Goal: Information Seeking & Learning: Learn about a topic

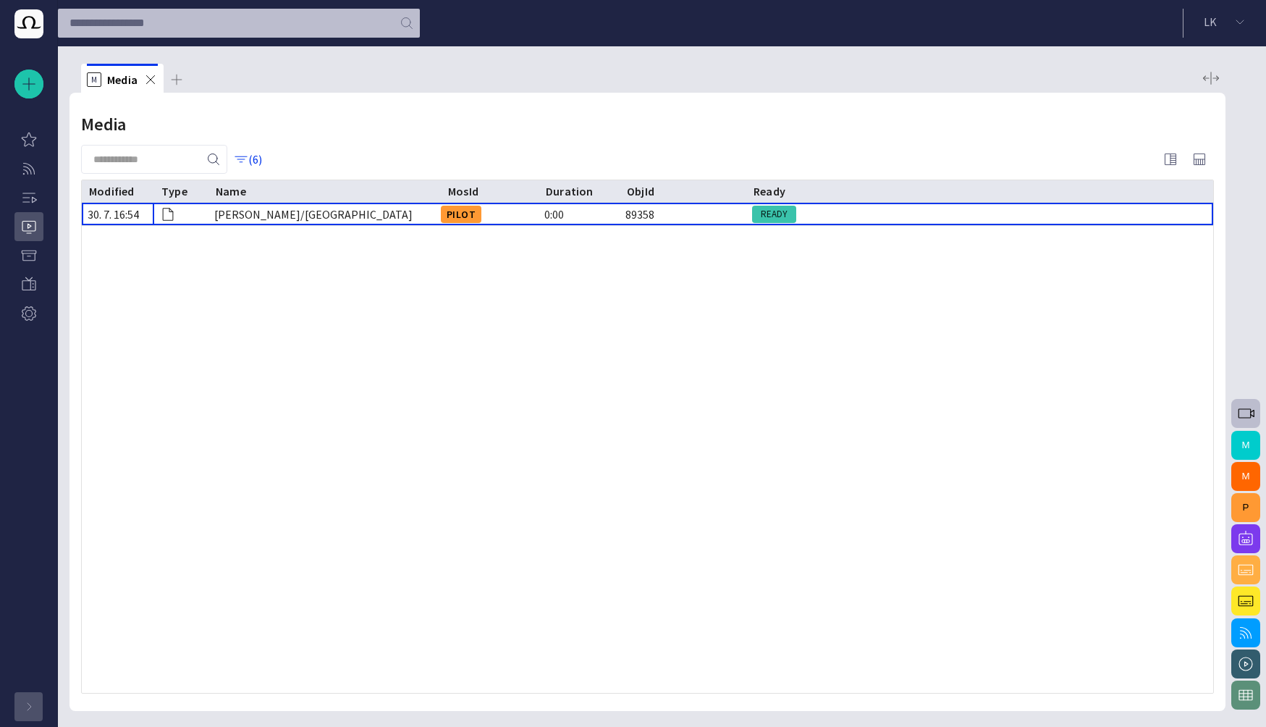
click at [33, 710] on span "button" at bounding box center [29, 707] width 12 height 12
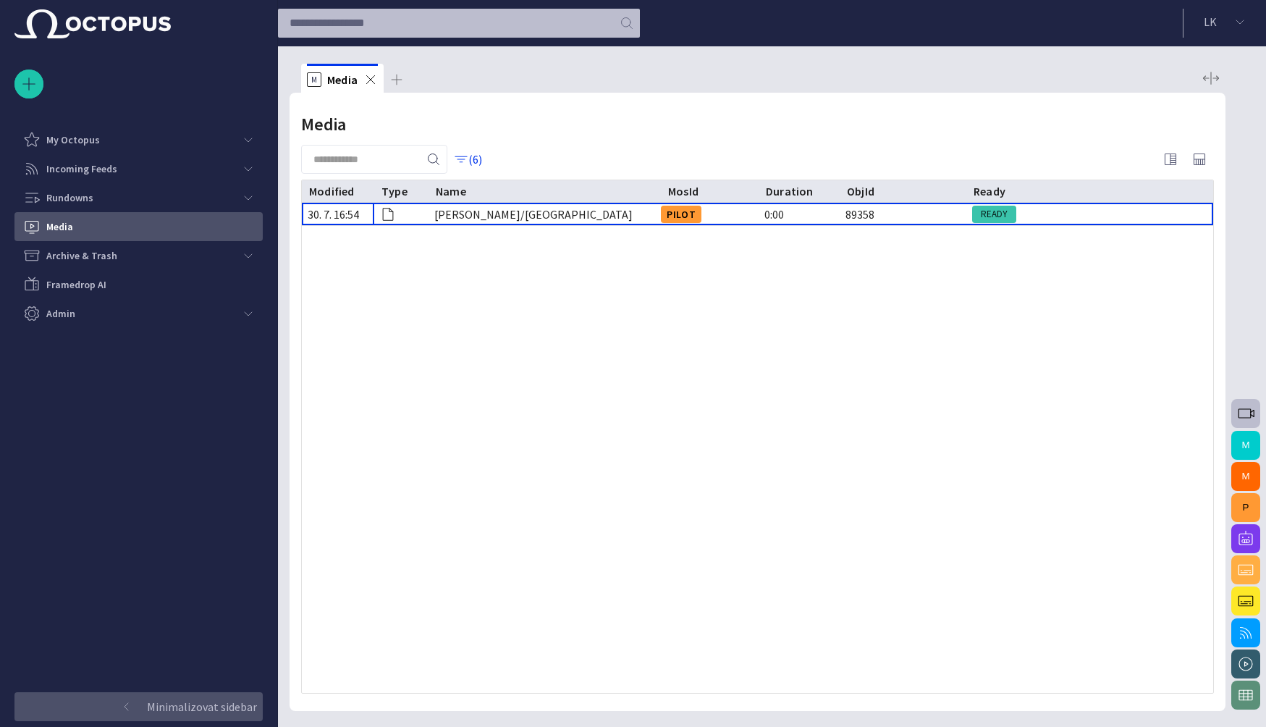
click at [369, 433] on div at bounding box center [758, 459] width 912 height 468
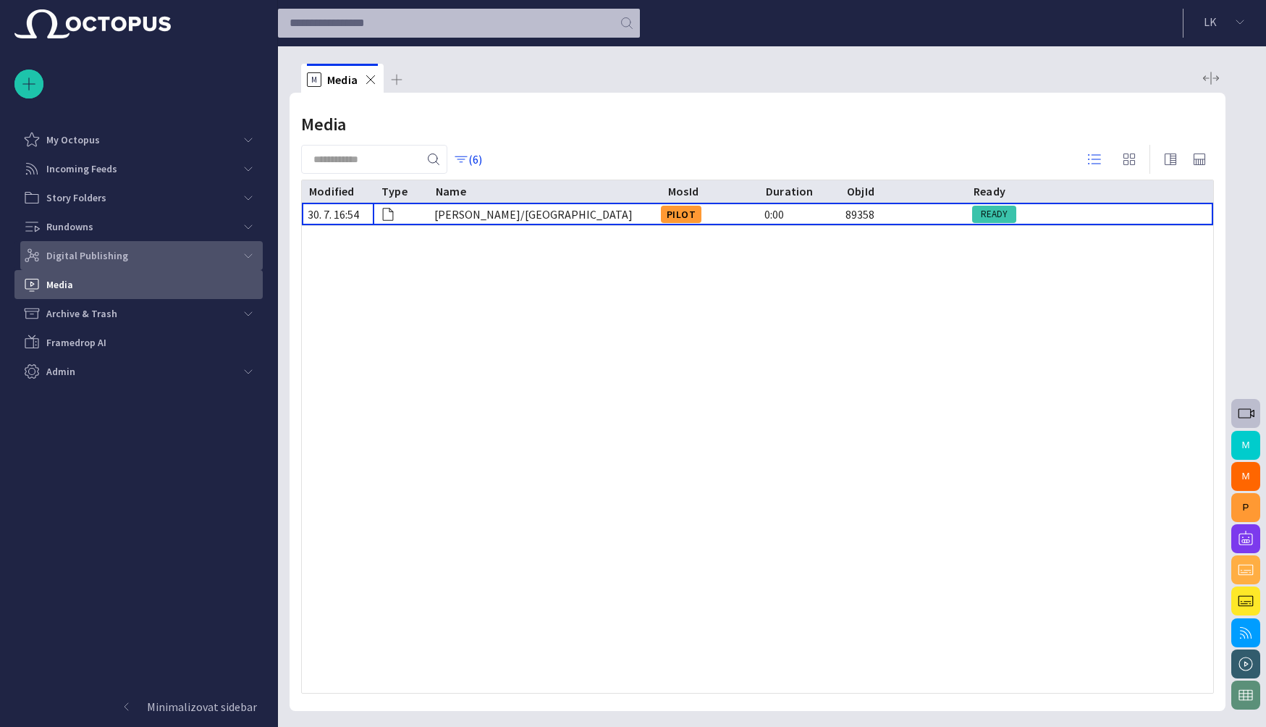
click at [149, 257] on div "Digital Publishing" at bounding box center [128, 255] width 211 height 23
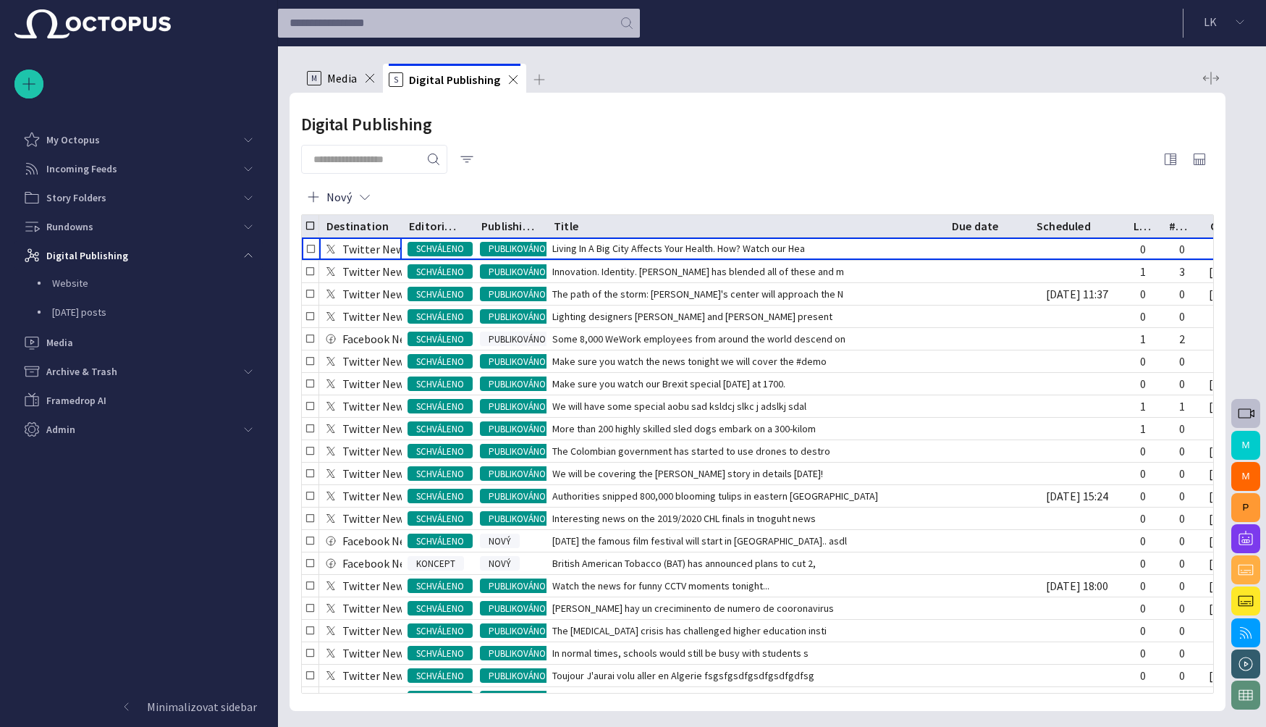
click at [340, 78] on span "Media" at bounding box center [342, 78] width 30 height 14
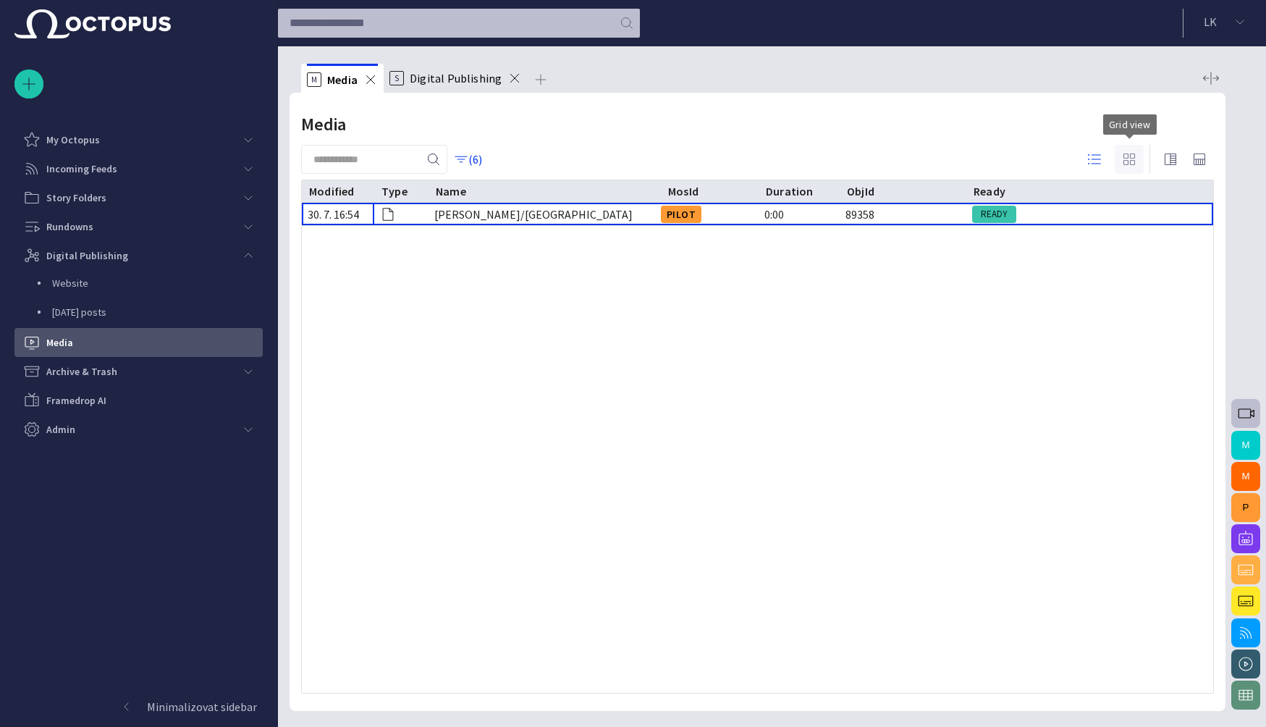
click at [1132, 162] on span "button" at bounding box center [1129, 159] width 17 height 17
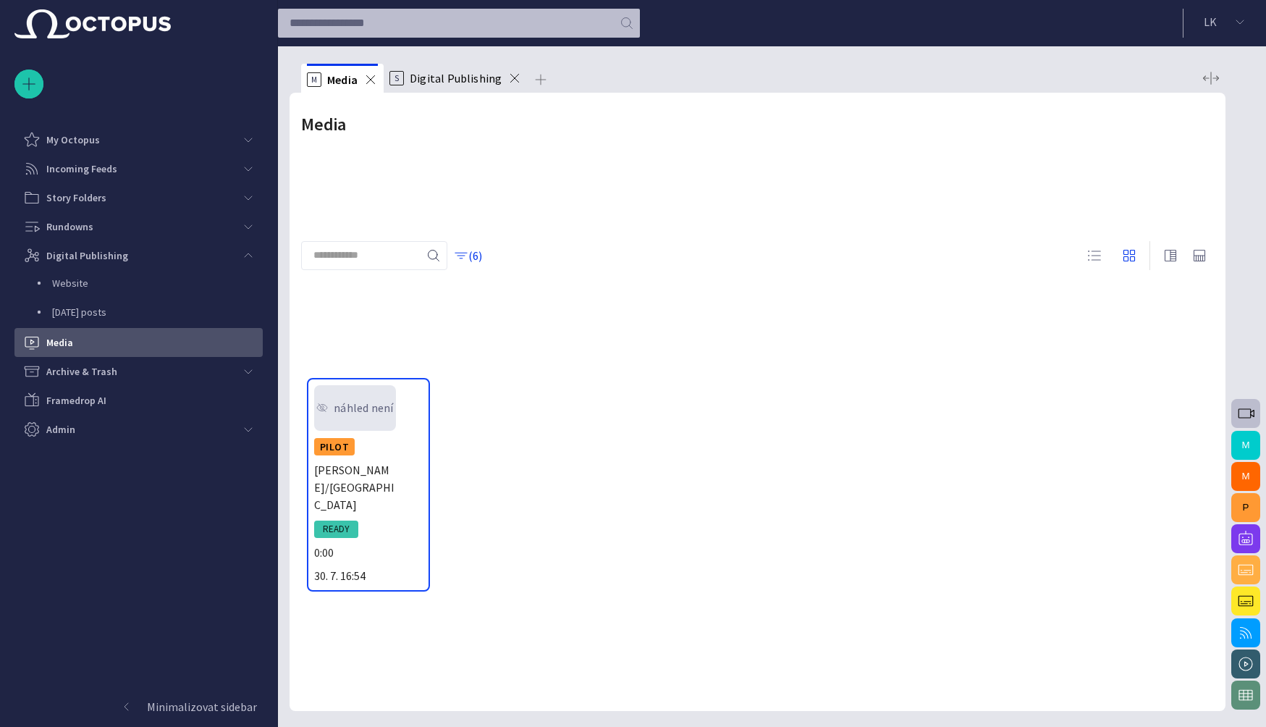
click at [514, 378] on div "náhled není PILOT Dale Cooper/Philadelphia READY 0:00 30. 7. 16:54" at bounding box center [758, 485] width 902 height 214
click at [647, 378] on div "náhled není PILOT Dale Cooper/Philadelphia READY 0:00 30. 7. 16:54" at bounding box center [758, 485] width 902 height 214
click at [369, 79] on span at bounding box center [371, 79] width 14 height 14
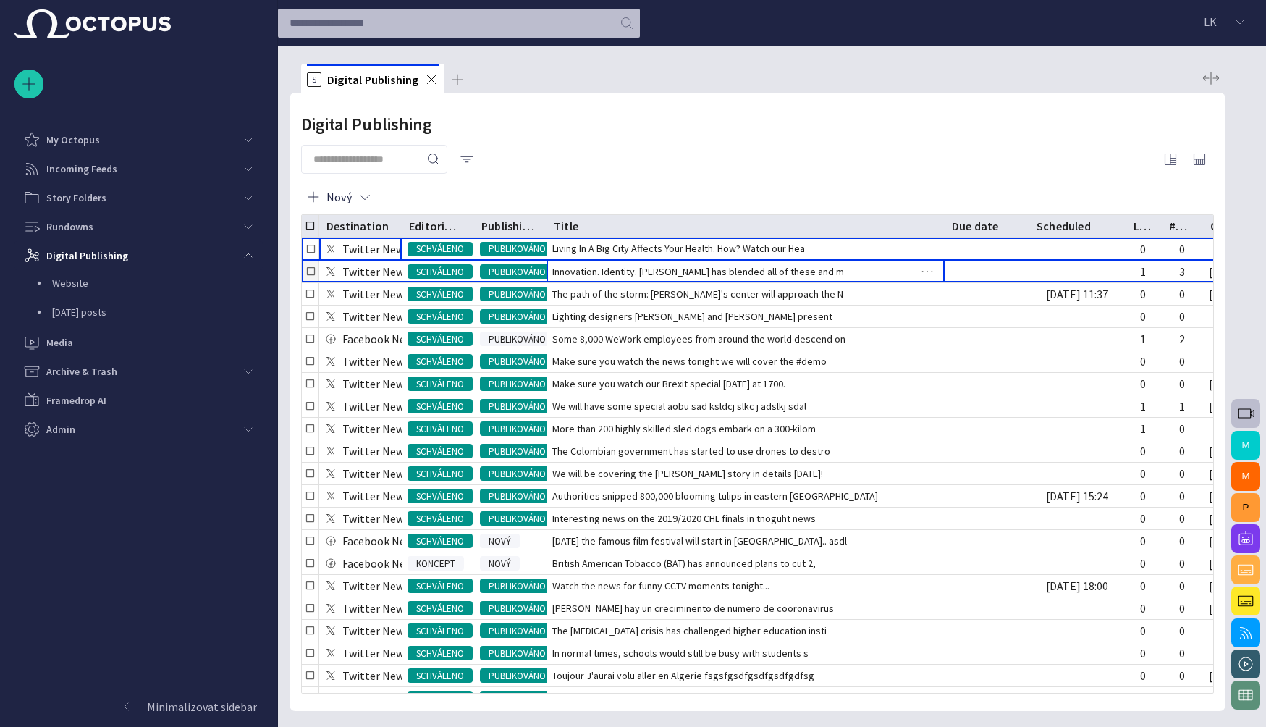
click at [729, 275] on span "Innovation. Identity. Madonna has blended all of these and m" at bounding box center [698, 271] width 292 height 14
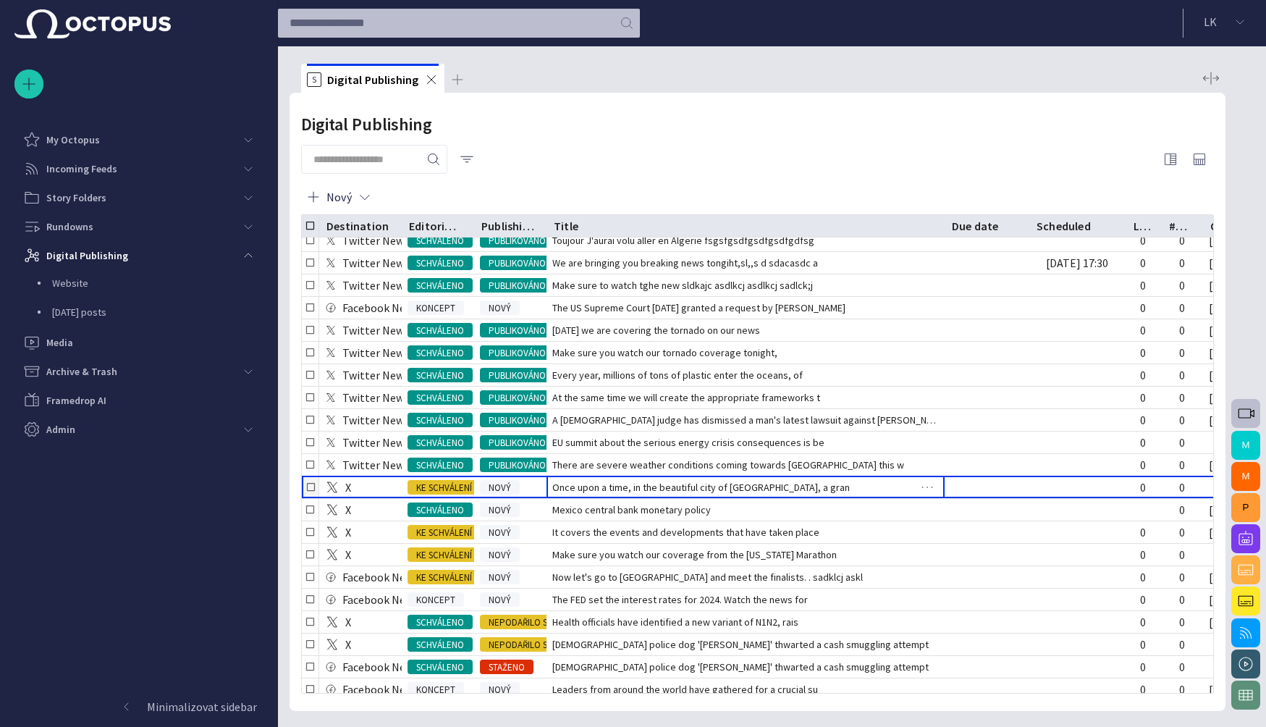
click at [668, 489] on span "Once upon a time, in the beautiful city of Amsterdam, a gran" at bounding box center [701, 487] width 298 height 14
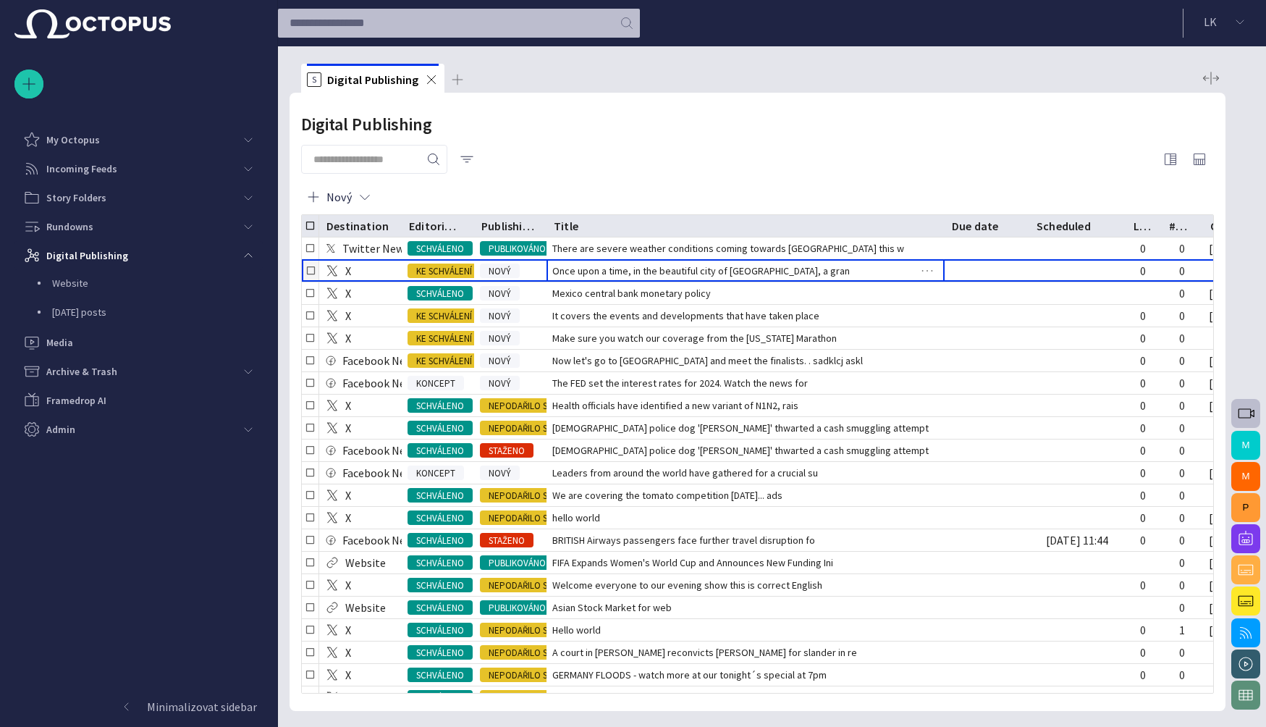
scroll to position [664, 0]
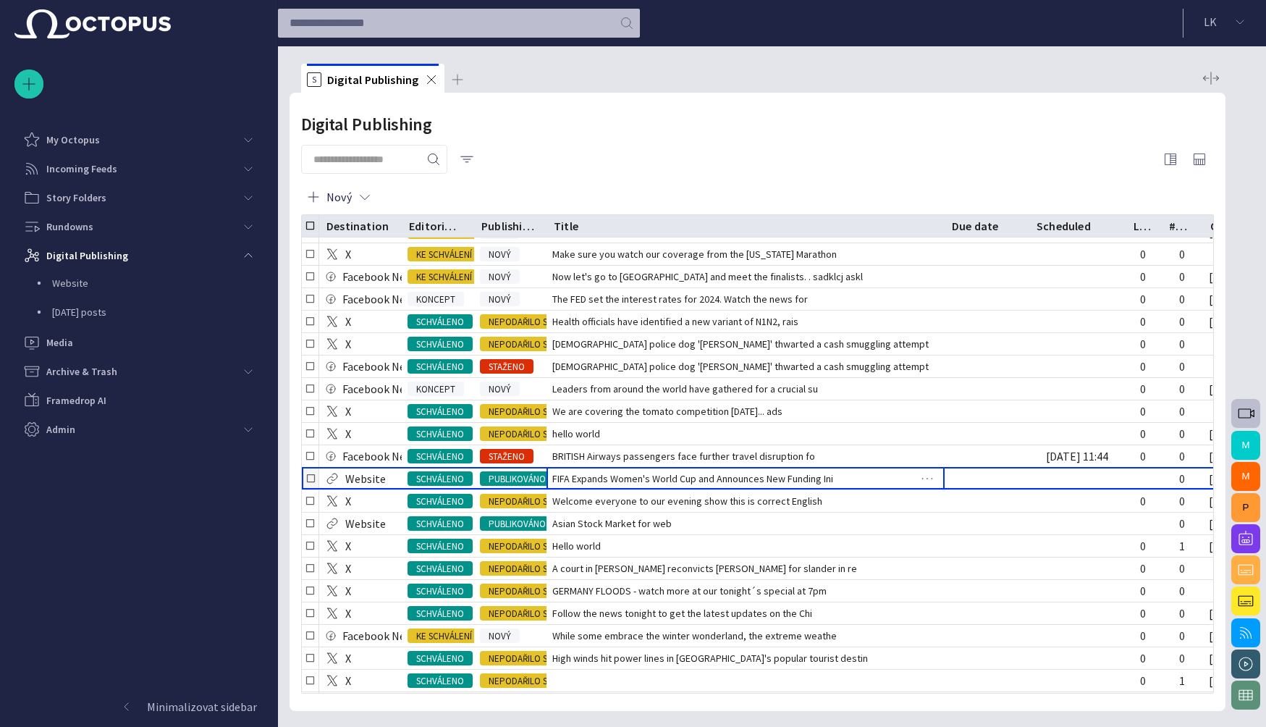
click at [668, 479] on span "FIFA Expands Women's World Cup and Announces New Funding Ini" at bounding box center [692, 478] width 281 height 14
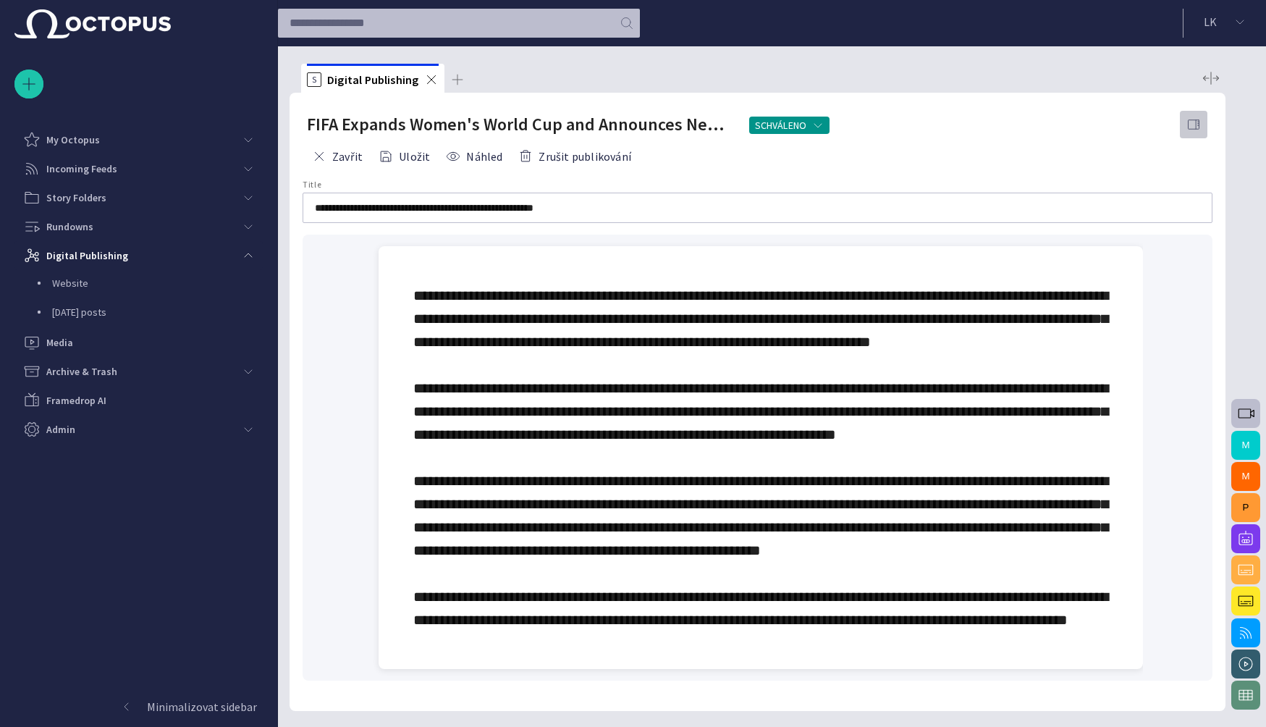
click at [1192, 127] on span "button" at bounding box center [1194, 124] width 14 height 14
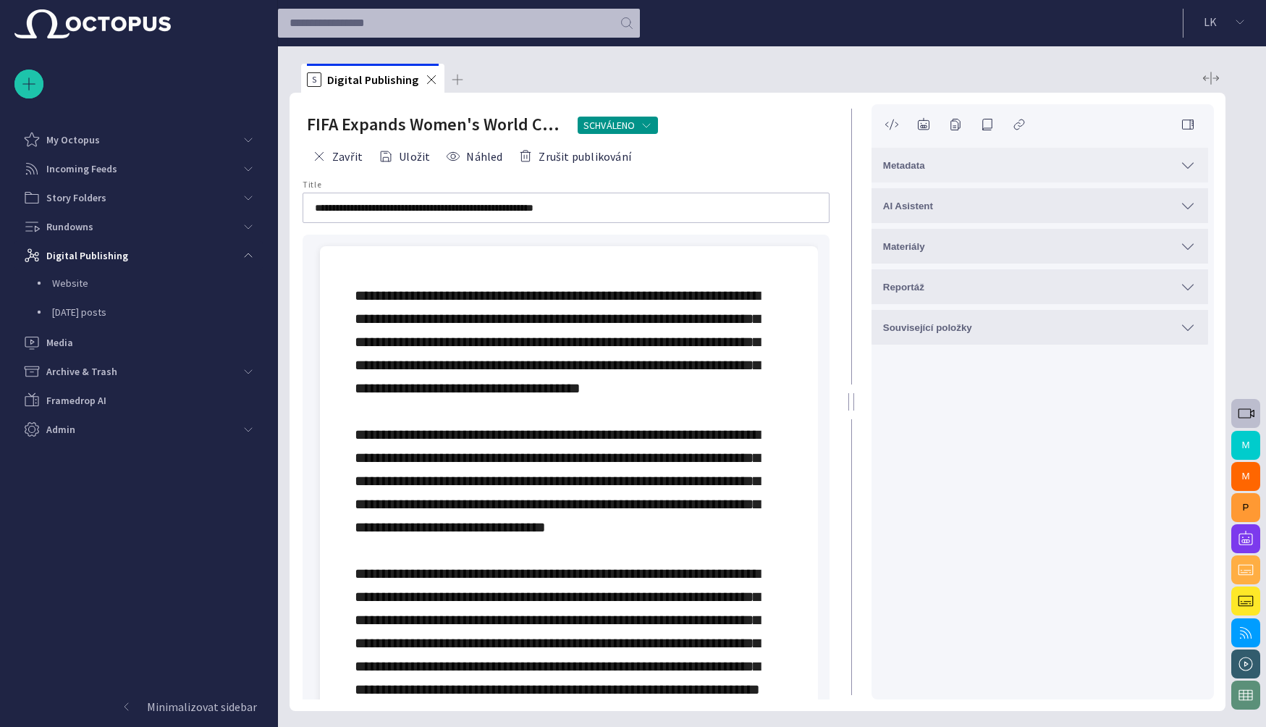
click at [1122, 166] on div "Metadata" at bounding box center [1040, 164] width 314 height 17
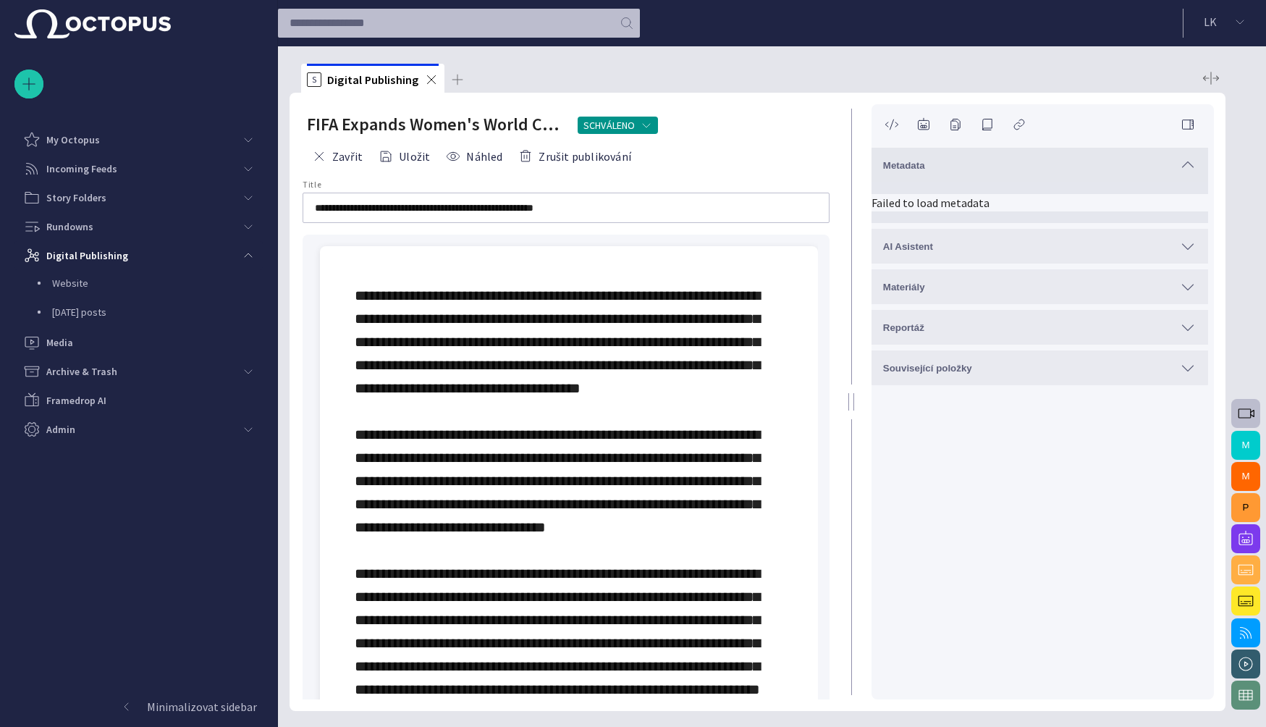
click at [1015, 206] on p "Failed to load metadata" at bounding box center [1040, 202] width 337 height 17
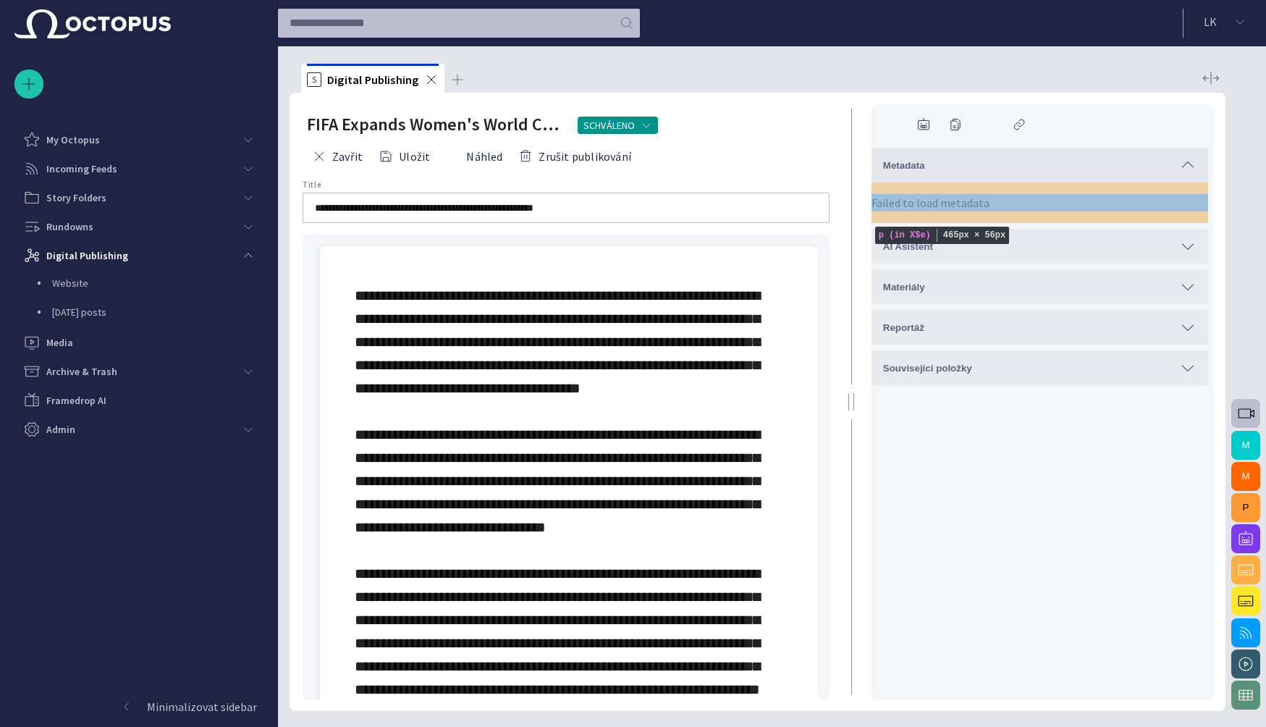
click at [1014, 203] on p "Failed to load metadata" at bounding box center [1040, 202] width 337 height 17
click at [1024, 202] on p "Failed to load metadata" at bounding box center [1040, 202] width 337 height 17
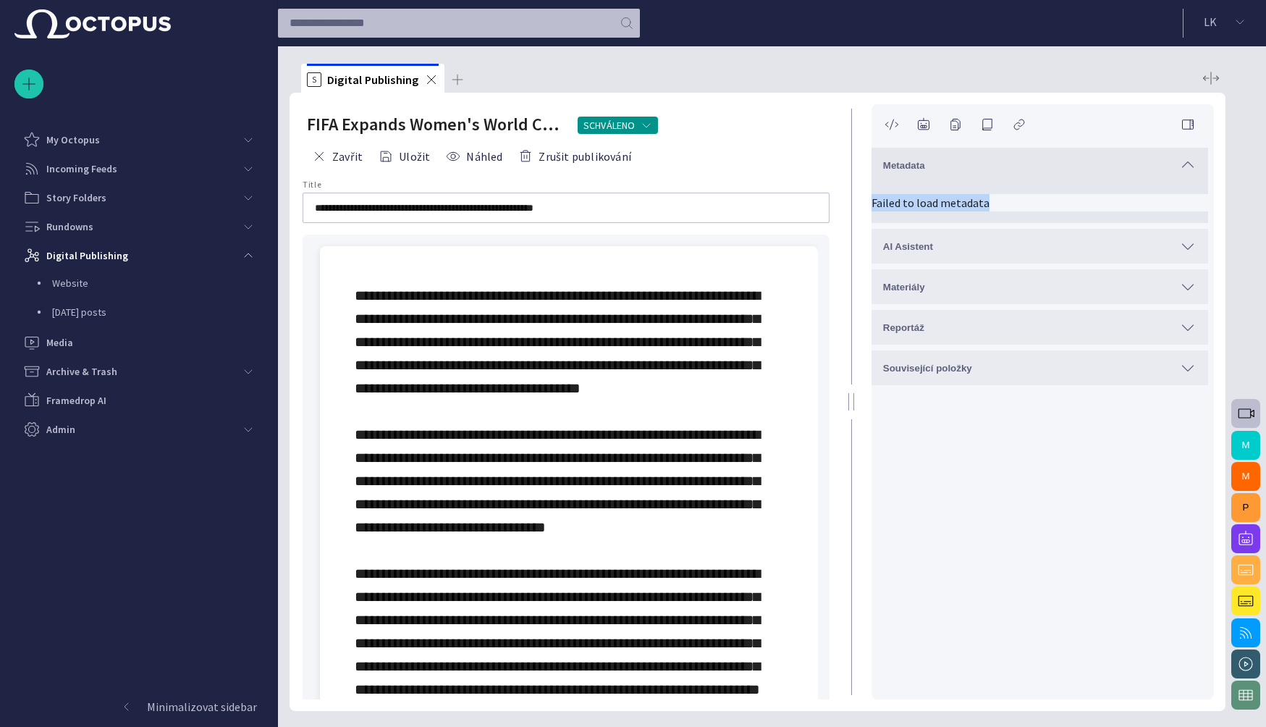
drag, startPoint x: 995, startPoint y: 204, endPoint x: 872, endPoint y: 206, distance: 123.1
click at [872, 206] on p "Failed to load metadata" at bounding box center [1040, 202] width 337 height 17
click at [992, 203] on p "Failed to load metadata" at bounding box center [1040, 202] width 337 height 17
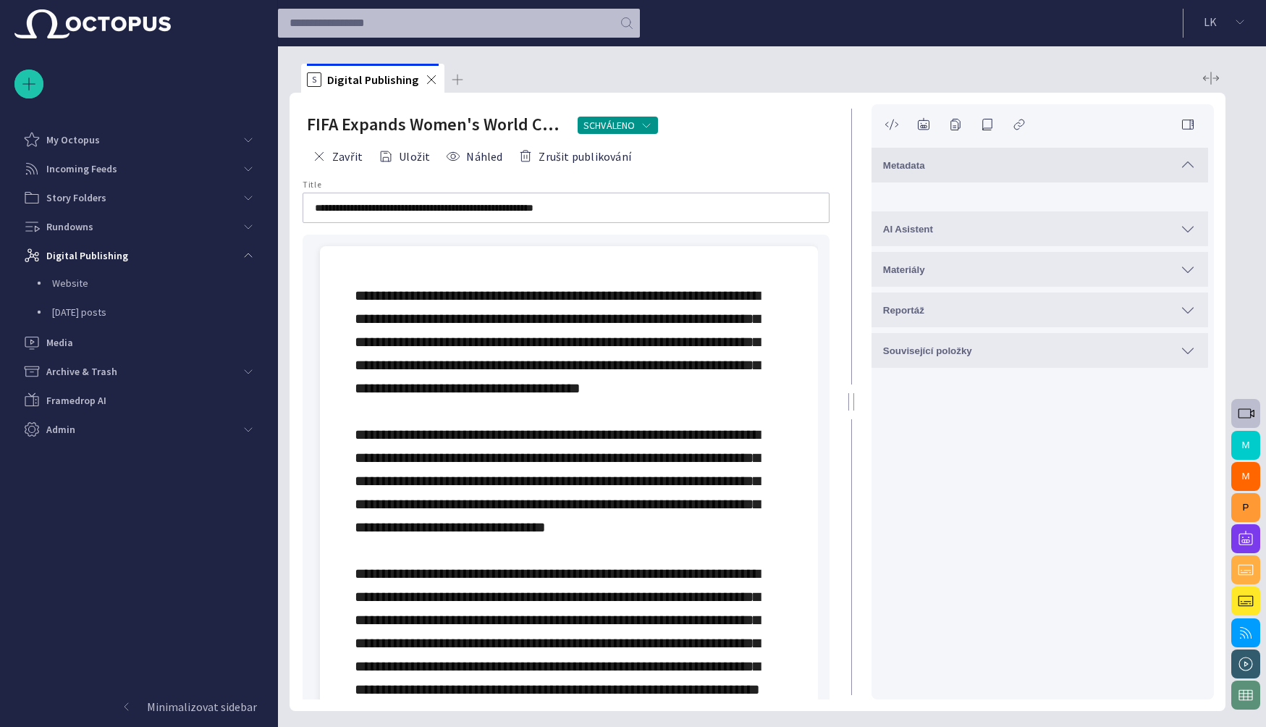
click at [1084, 164] on div "Metadata" at bounding box center [1040, 164] width 314 height 17
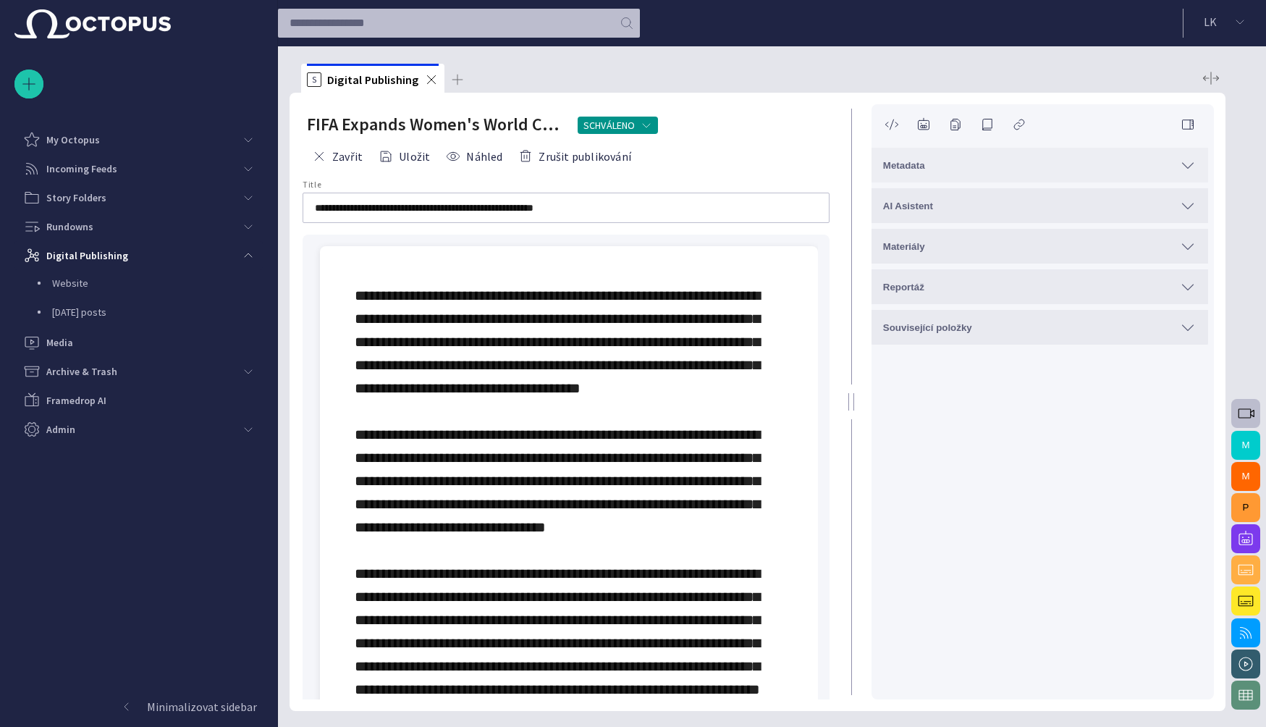
click at [1083, 168] on div "Metadata" at bounding box center [1040, 164] width 314 height 17
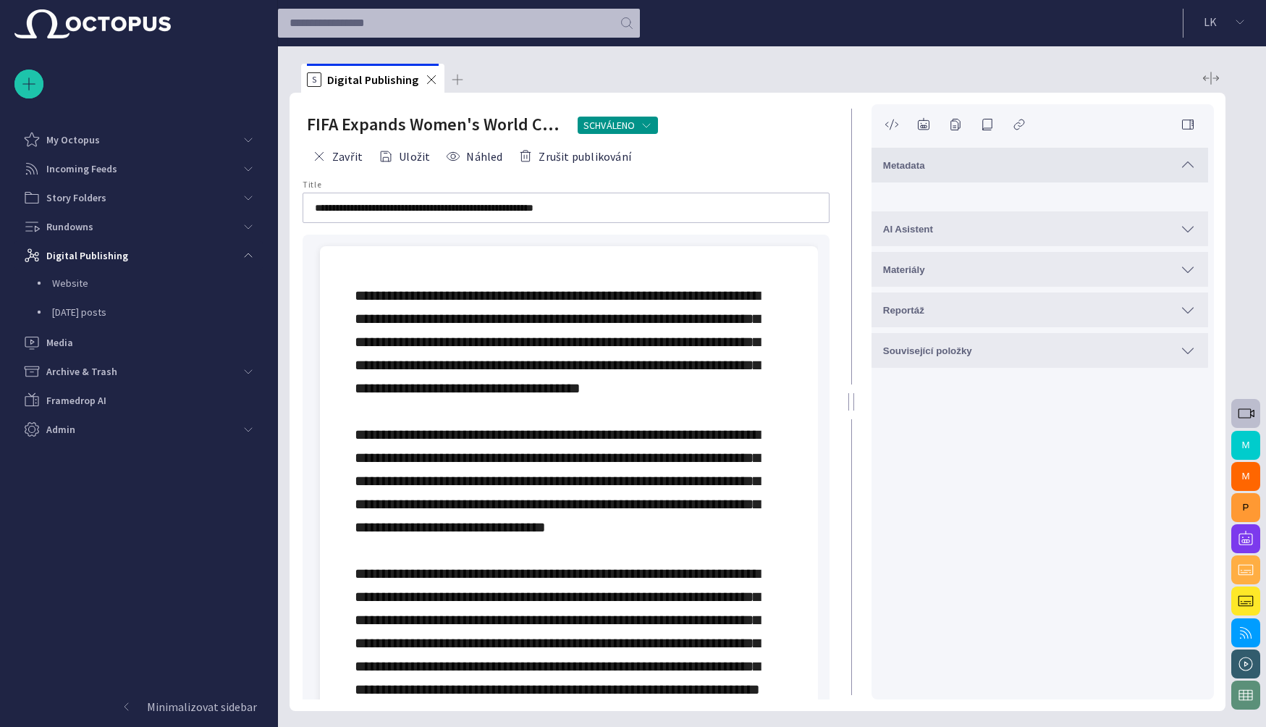
click at [1060, 200] on div at bounding box center [1040, 193] width 337 height 23
